Goal: Task Accomplishment & Management: Manage account settings

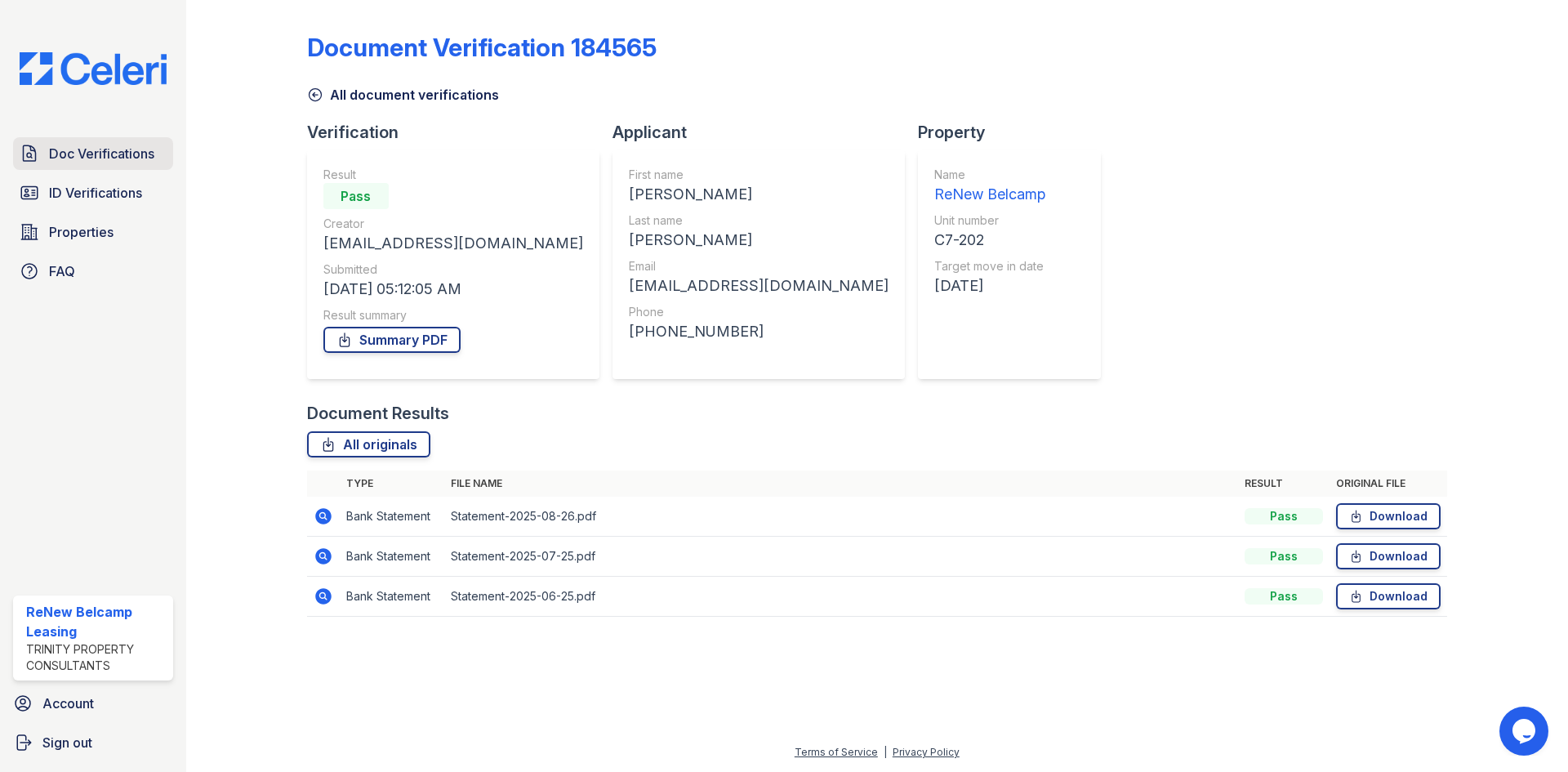
click at [69, 148] on span "Doc Verifications" at bounding box center [102, 153] width 105 height 19
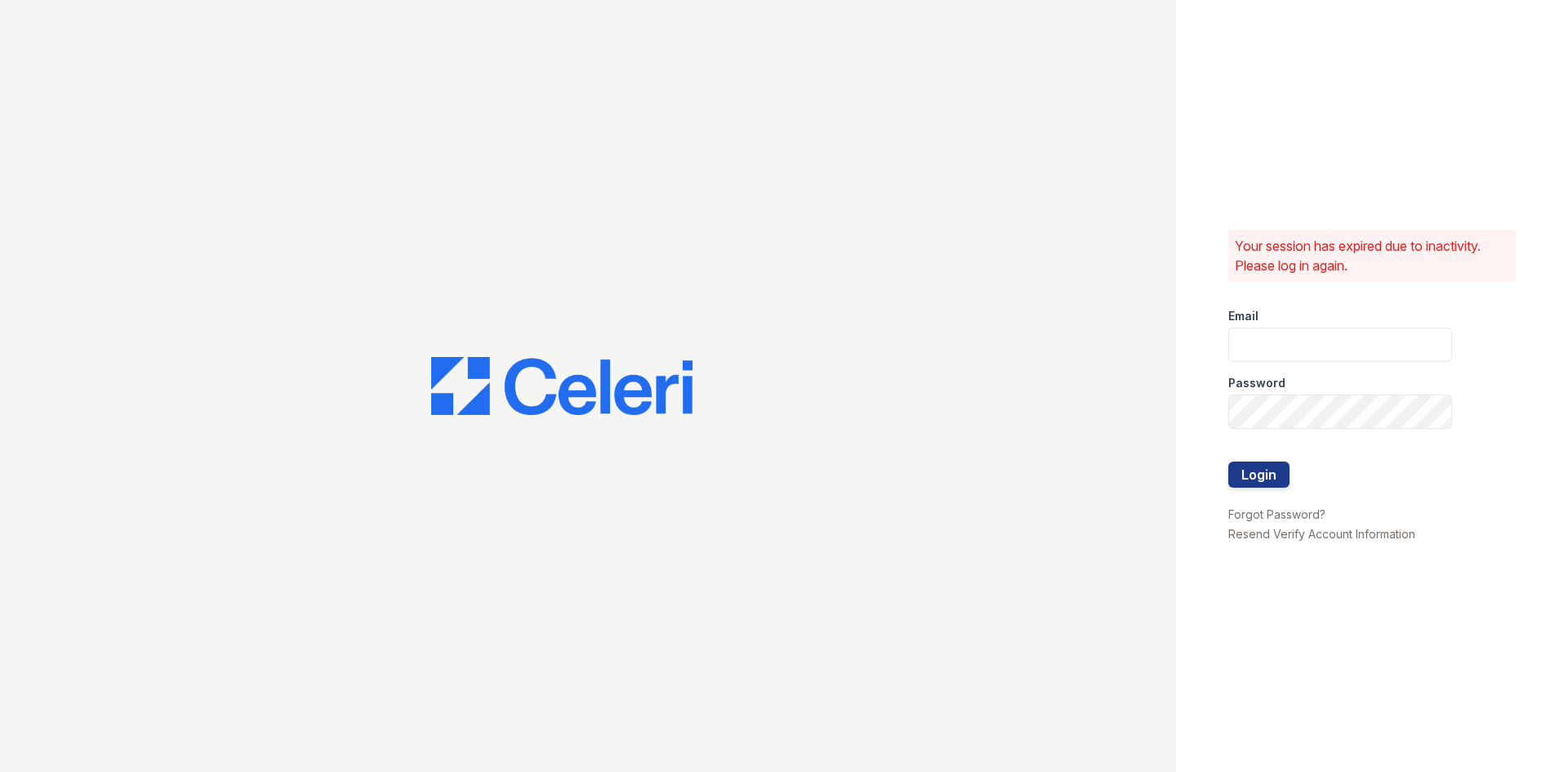
type input "renewbelcamp@trinity-pm.com"
click at [1257, 462] on button "Login" at bounding box center [1259, 475] width 61 height 26
